Goal: Information Seeking & Learning: Find specific fact

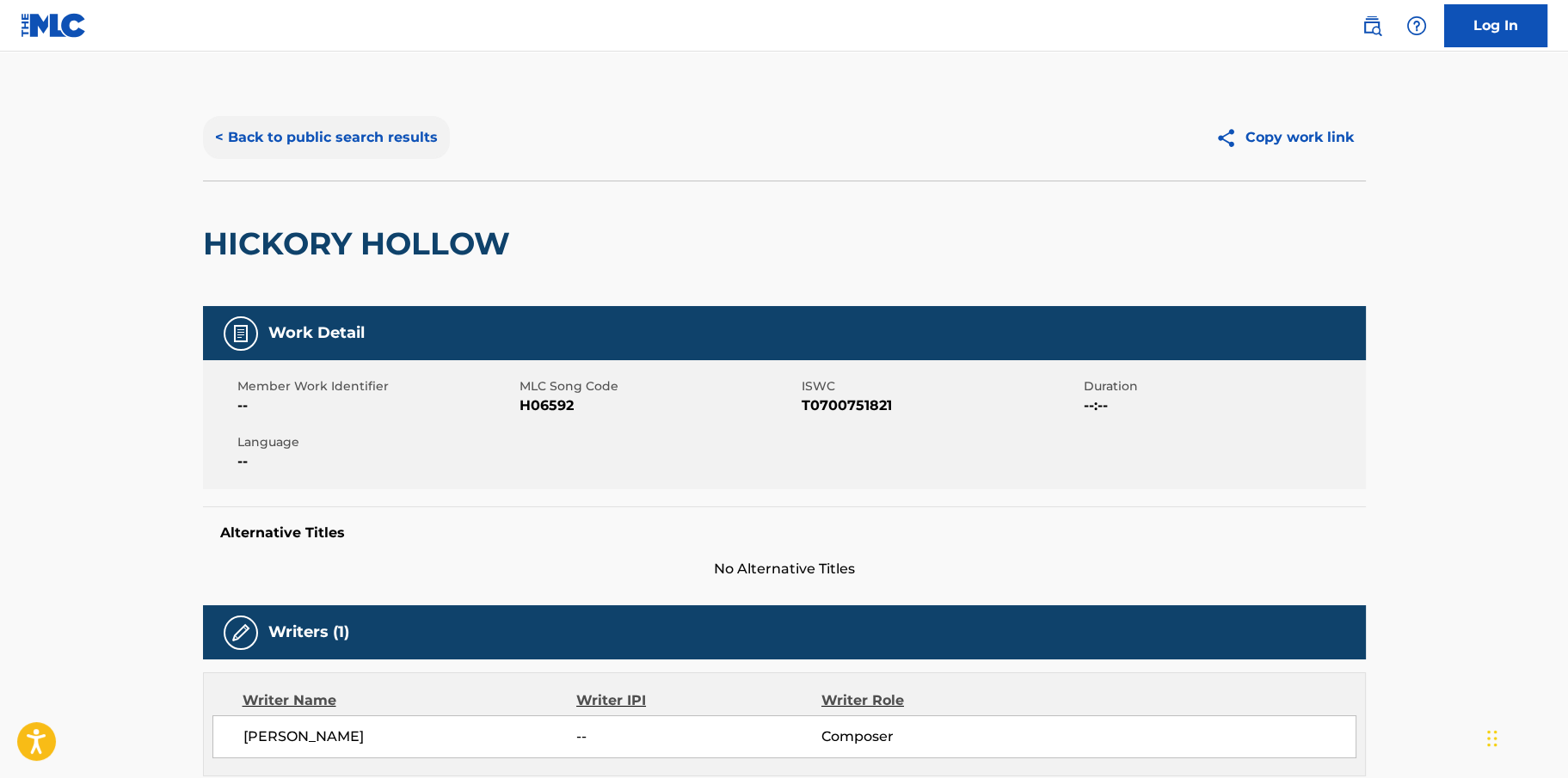
click at [322, 131] on button "< Back to public search results" at bounding box center [326, 138] width 246 height 43
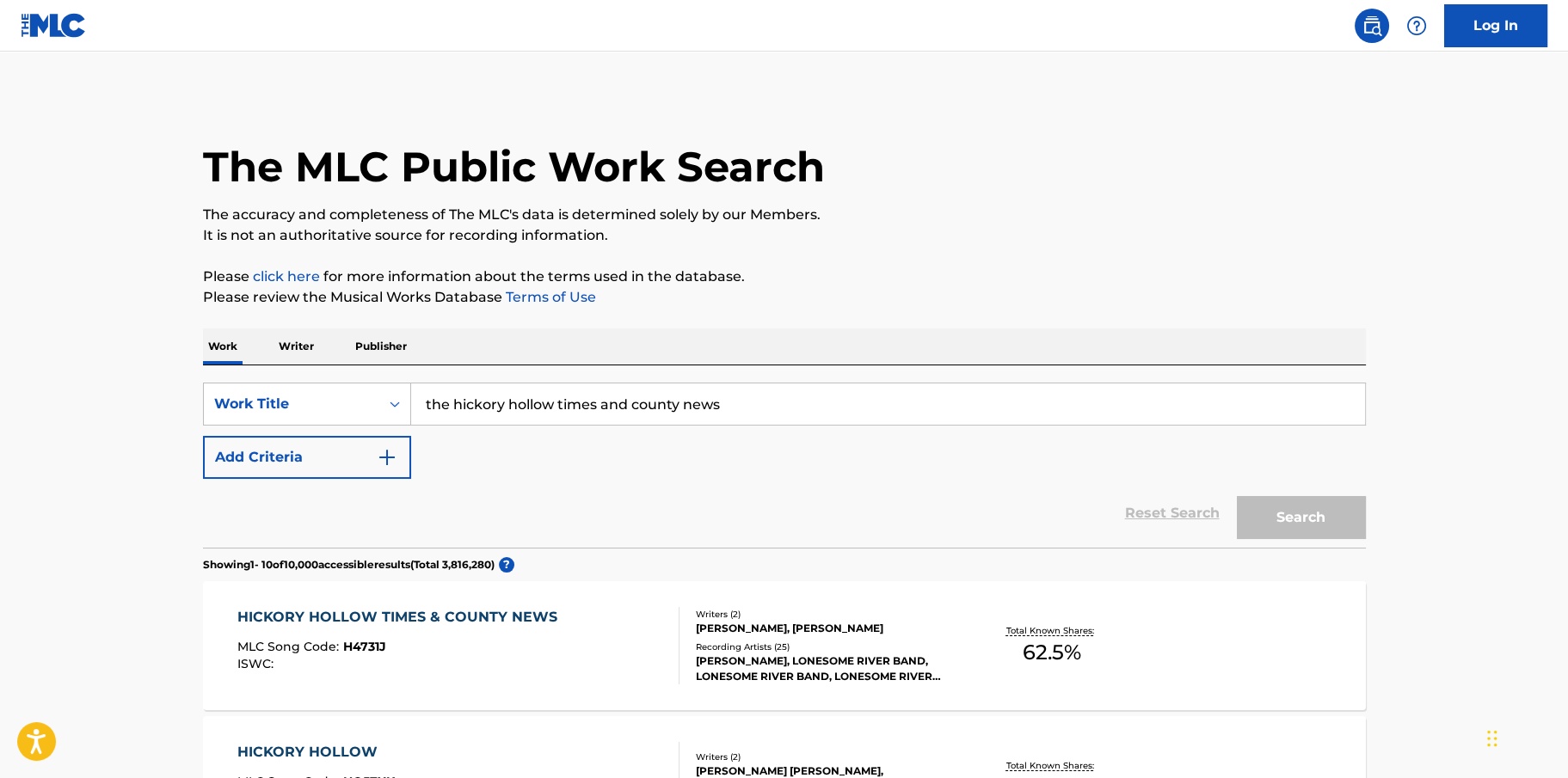
scroll to position [286, 0]
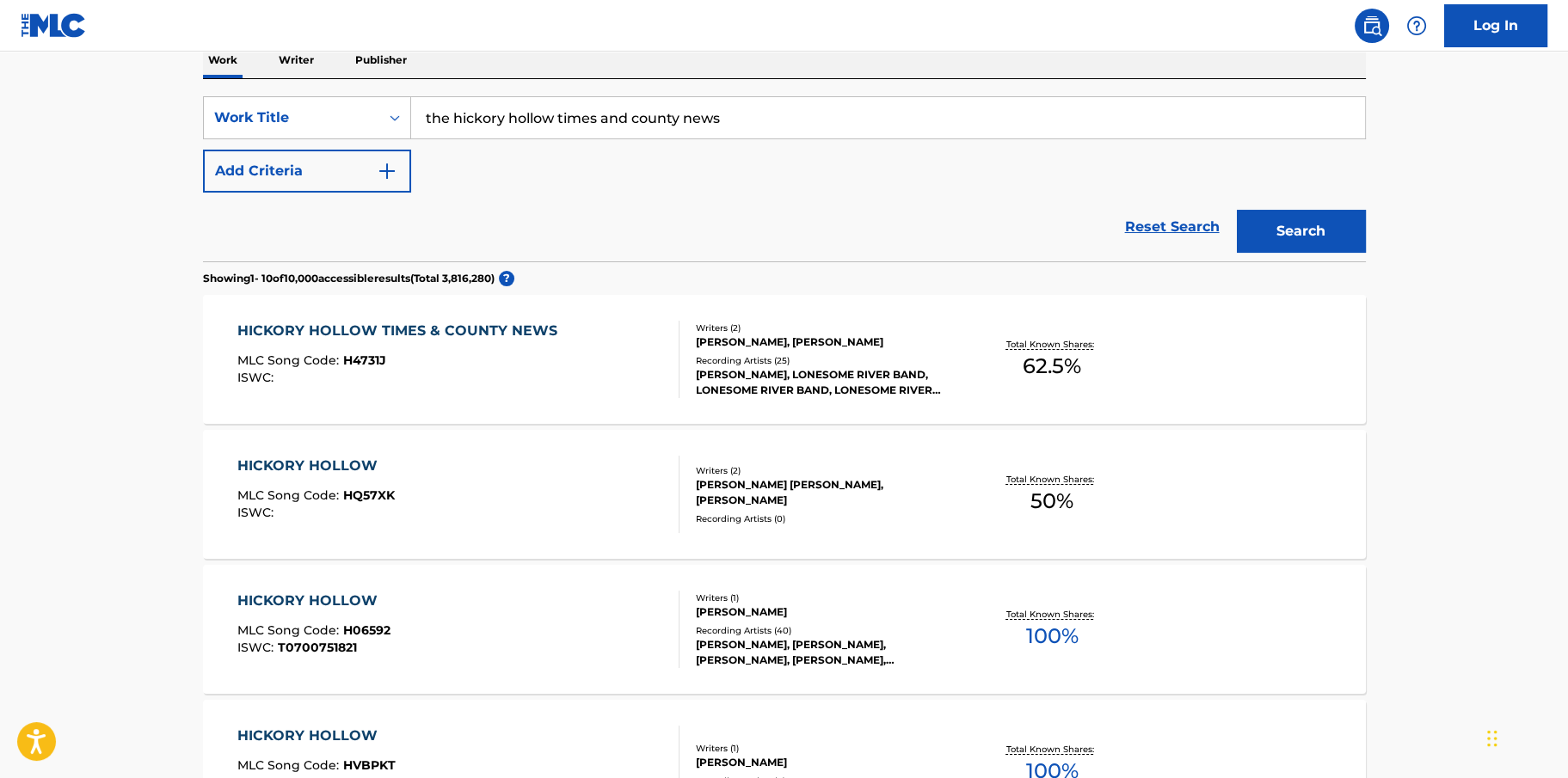
drag, startPoint x: 757, startPoint y: 121, endPoint x: 431, endPoint y: 76, distance: 329.1
type input "t"
type input "k-i-s-s-i-n-g"
click at [1237, 210] on button "Search" at bounding box center [1301, 231] width 129 height 43
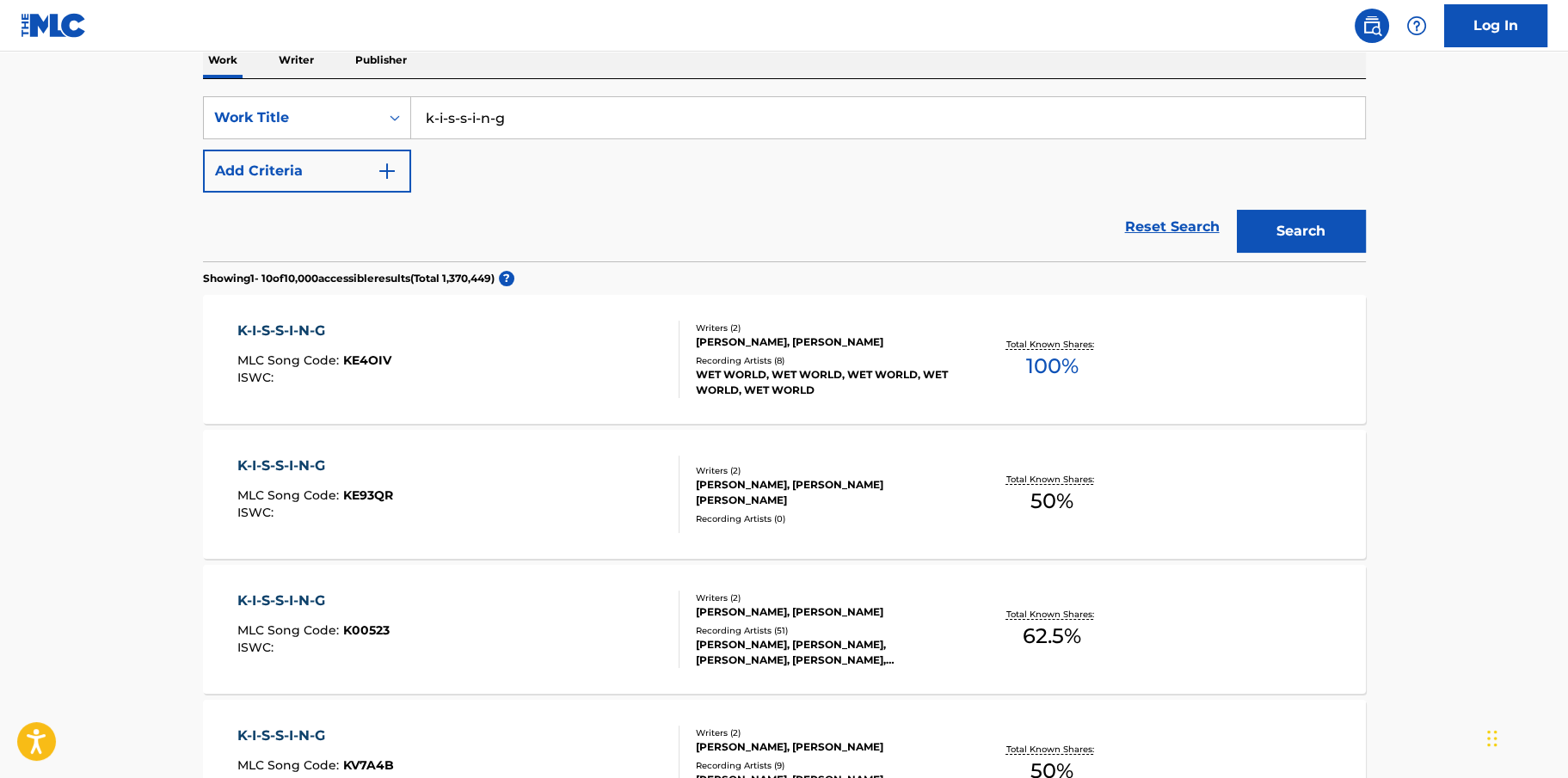
scroll to position [572, 0]
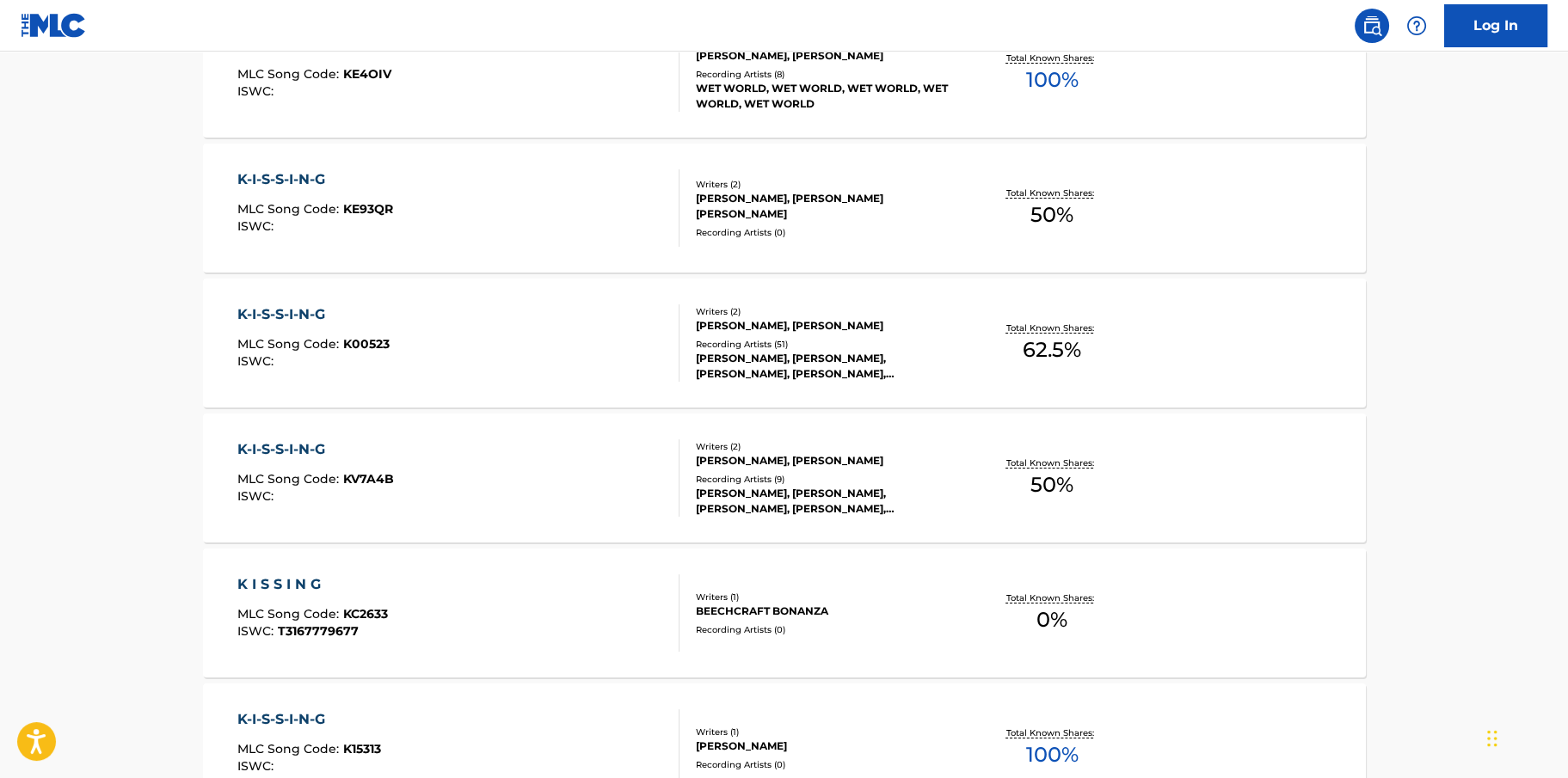
click at [307, 308] on div "K-I-S-S-I-N-G" at bounding box center [313, 314] width 152 height 20
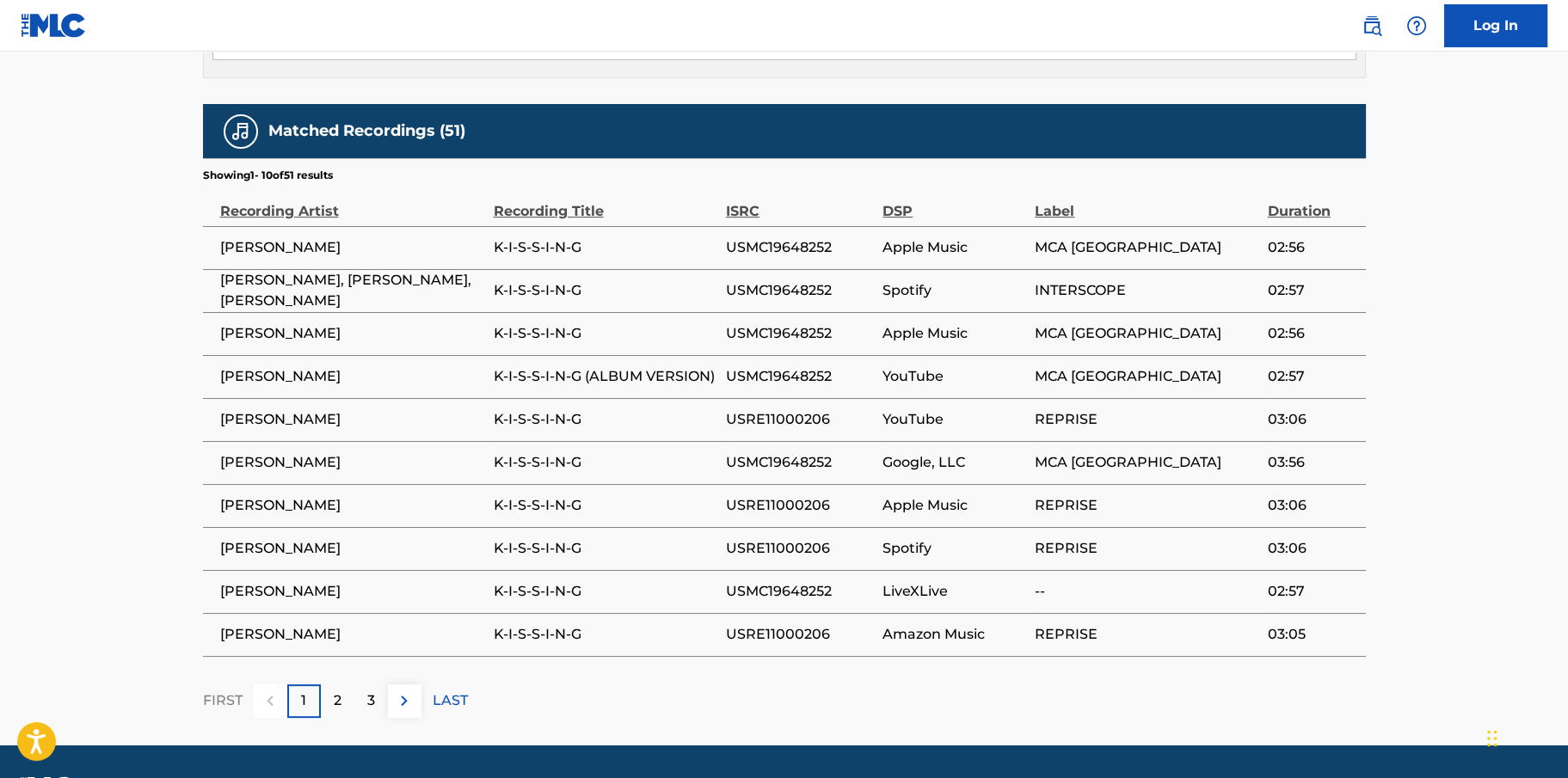
scroll to position [1067, 0]
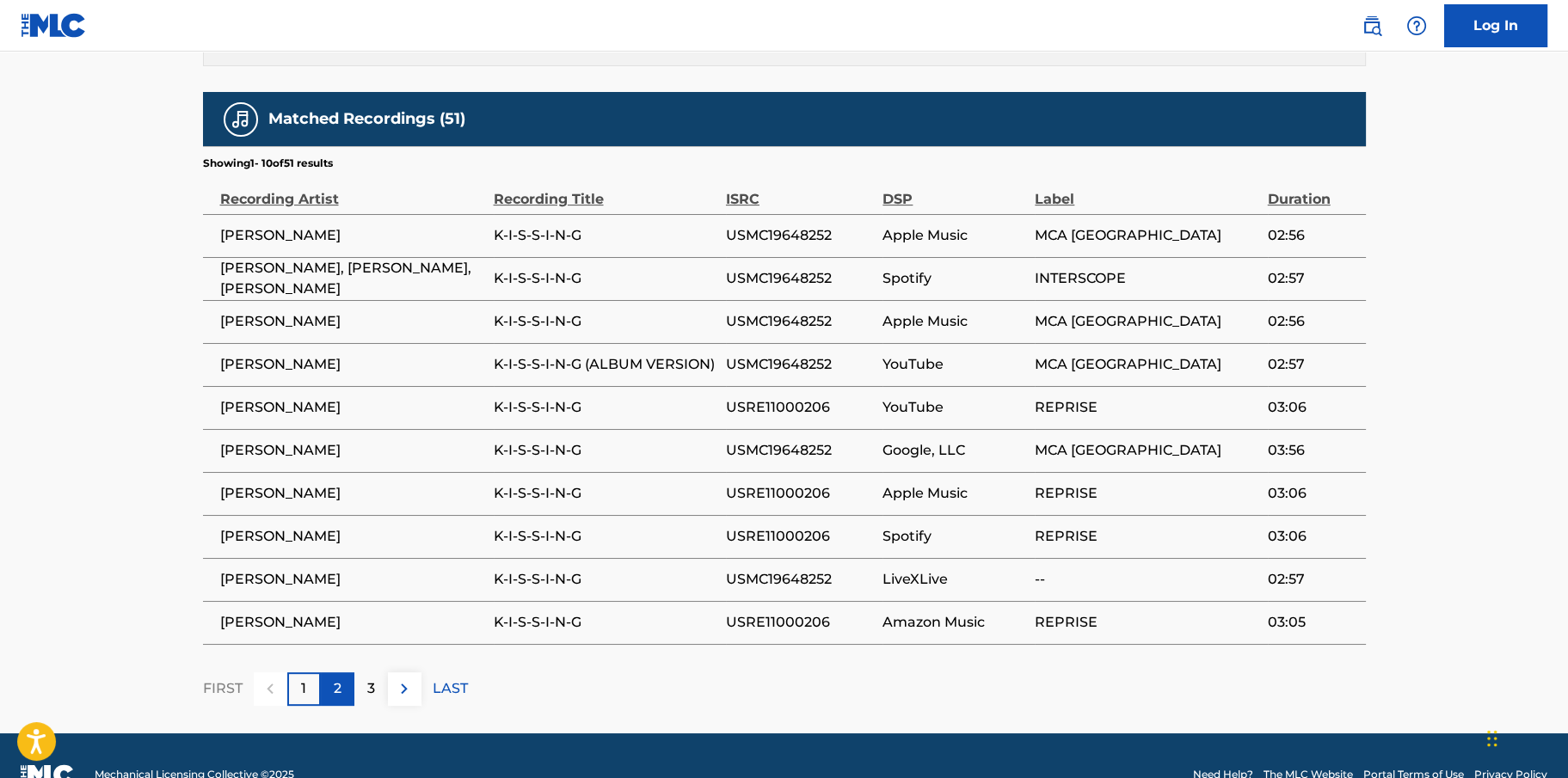
click at [338, 678] on p "2" at bounding box center [338, 688] width 8 height 20
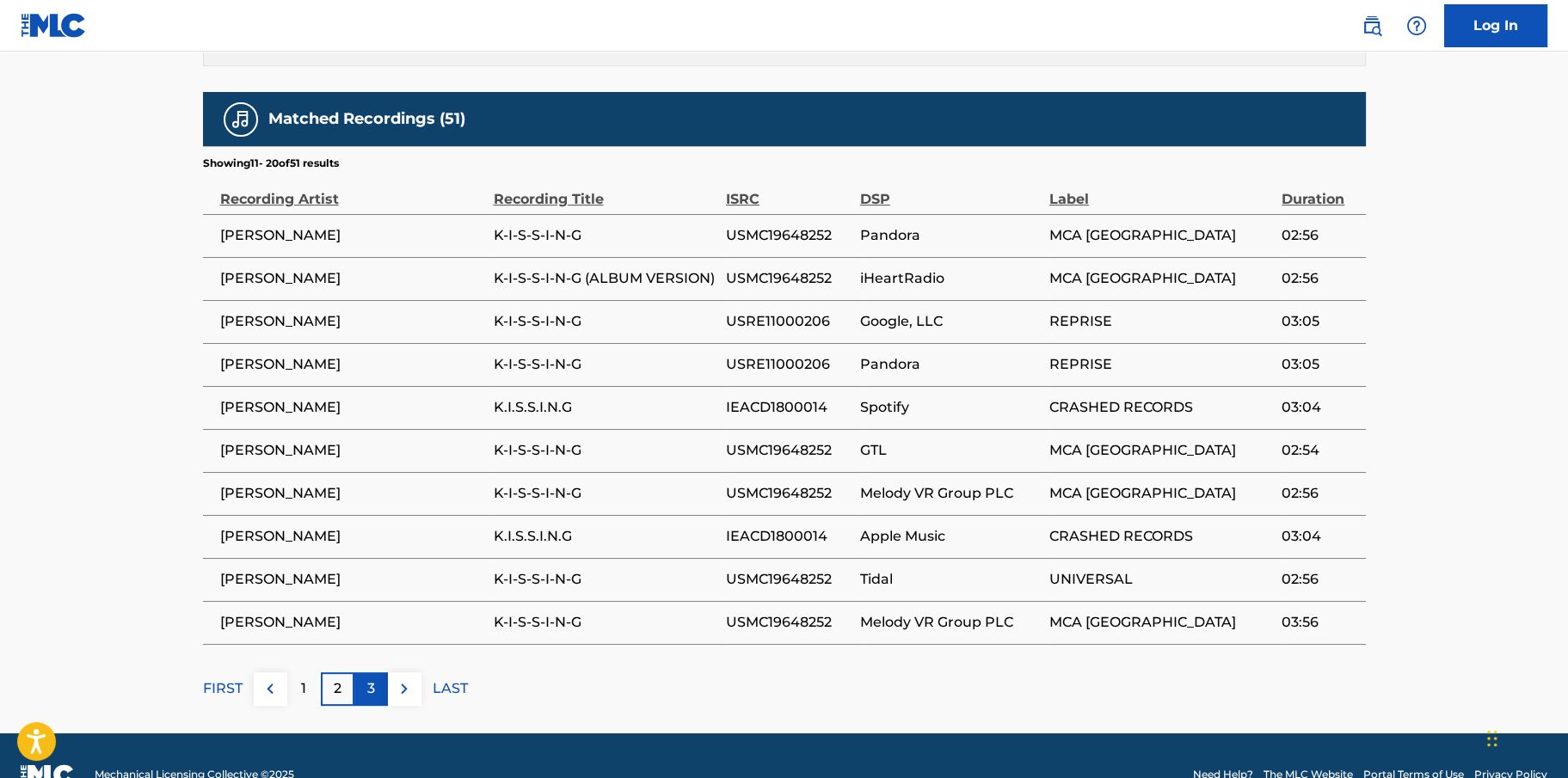
click at [365, 672] on div "3" at bounding box center [371, 689] width 34 height 34
